Goal: Navigation & Orientation: Find specific page/section

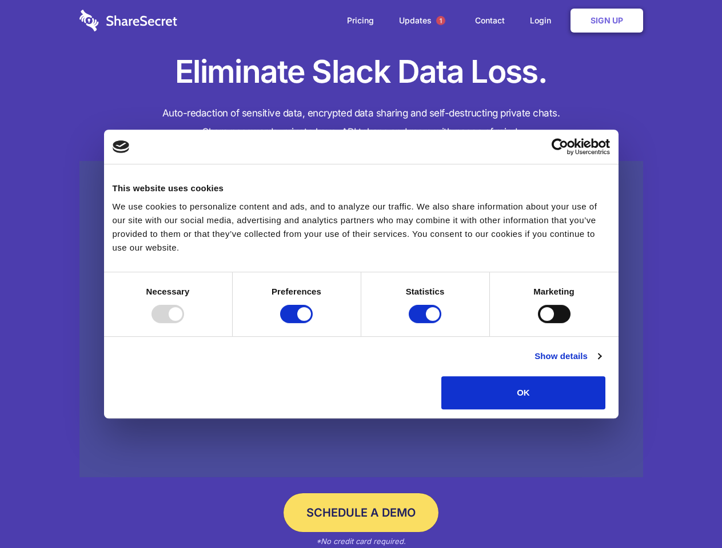
click at [184, 323] on div at bounding box center [167, 314] width 33 height 18
click at [313, 323] on input "Preferences" at bounding box center [296, 314] width 33 height 18
checkbox input "false"
click at [426, 323] on input "Statistics" at bounding box center [424, 314] width 33 height 18
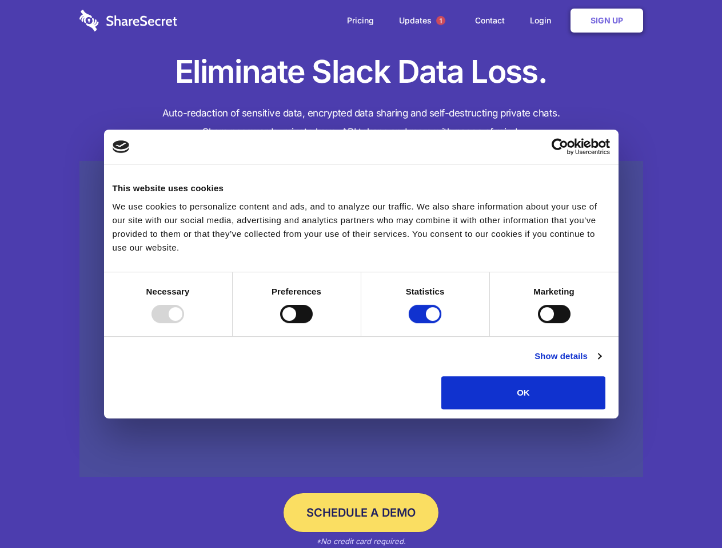
checkbox input "false"
click at [538, 323] on input "Marketing" at bounding box center [554, 314] width 33 height 18
checkbox input "true"
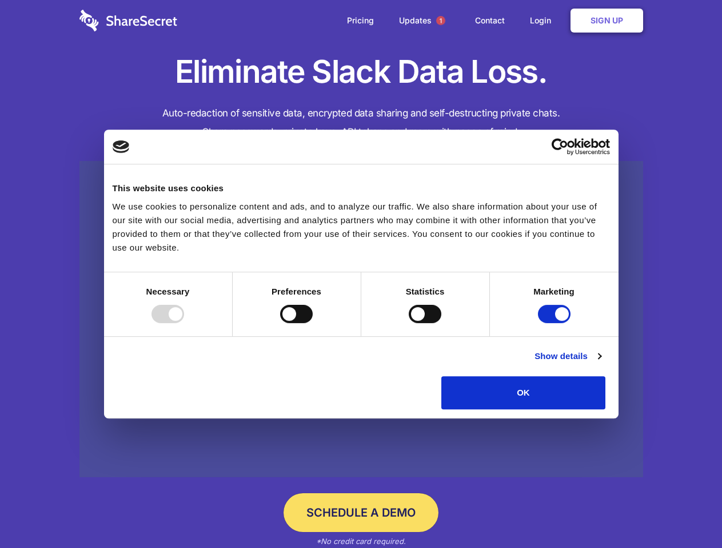
click at [600, 363] on link "Show details" at bounding box center [567, 357] width 66 height 14
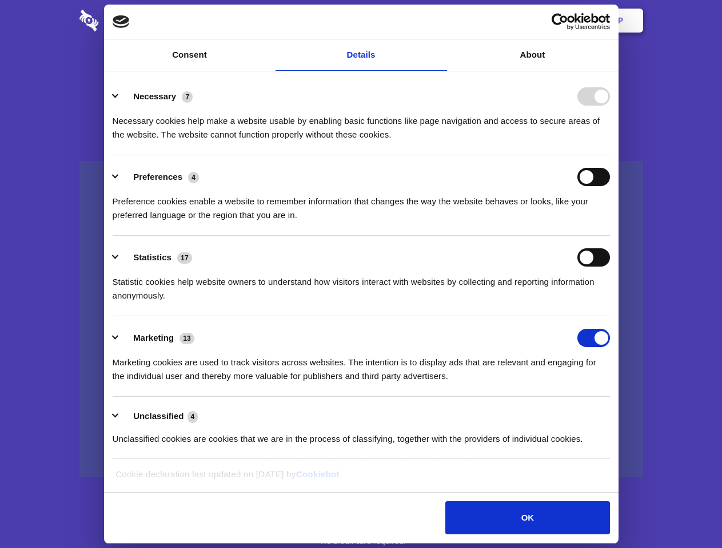
click at [615, 414] on ul "Necessary 7 Necessary cookies help make a website usable by enabling basic func…" at bounding box center [361, 267] width 508 height 385
click at [440, 21] on span "1" at bounding box center [440, 20] width 9 height 9
